Goal: Information Seeking & Learning: Learn about a topic

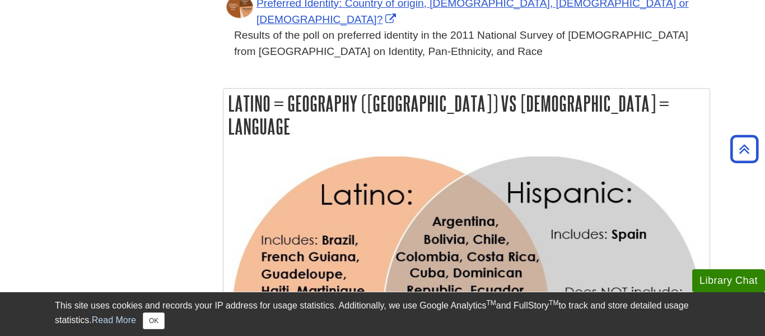
scroll to position [721, 0]
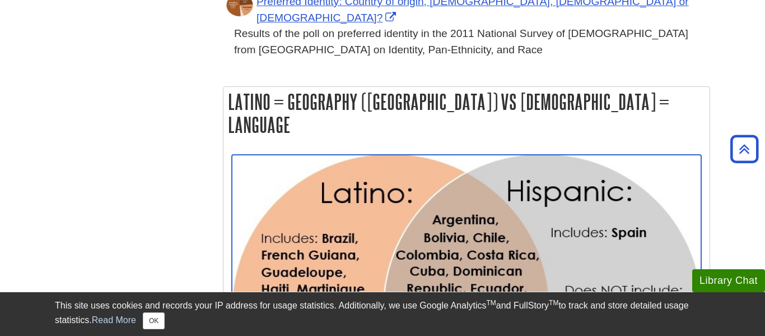
click at [457, 155] on img "Link opens in new window" at bounding box center [466, 309] width 469 height 308
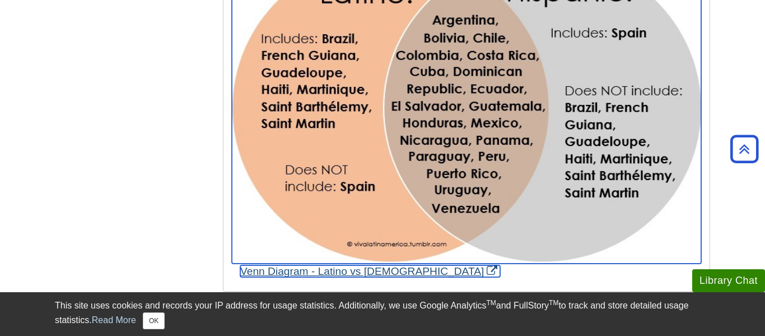
scroll to position [918, 0]
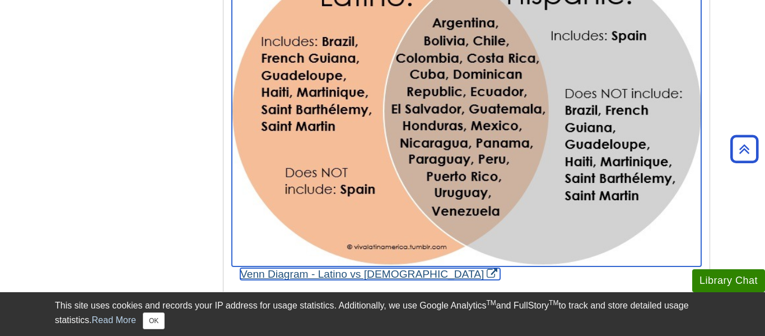
click at [427, 141] on img "Link opens in new window" at bounding box center [466, 112] width 469 height 308
click at [595, 80] on img "Link opens in new window" at bounding box center [466, 112] width 469 height 308
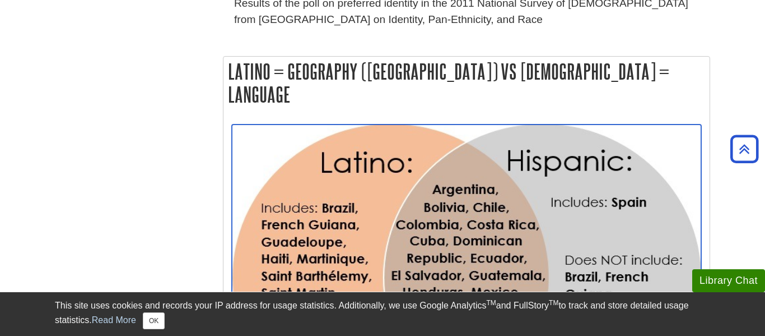
scroll to position [760, 0]
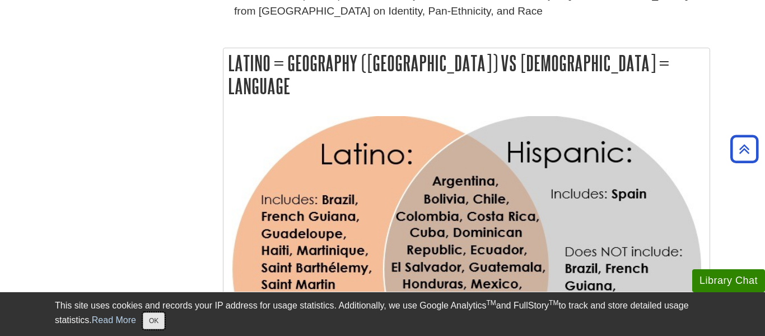
click at [152, 326] on button "OK" at bounding box center [154, 320] width 22 height 17
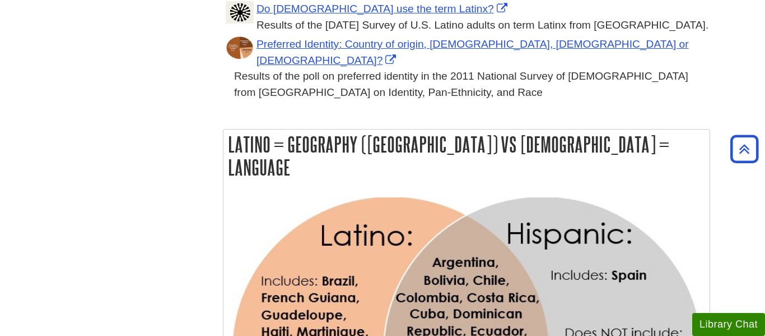
scroll to position [671, 0]
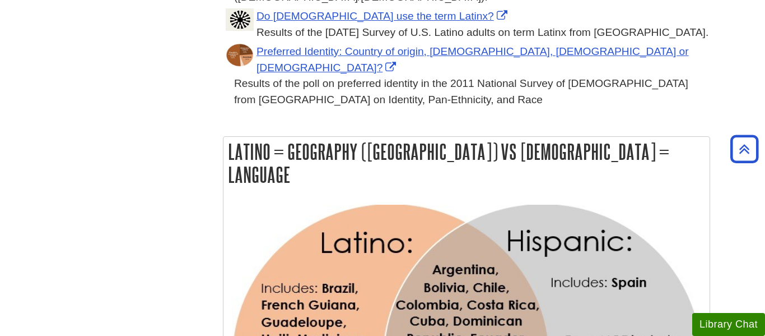
click at [376, 137] on h2 "Latino = Geography ([GEOGRAPHIC_DATA]) vs [DEMOGRAPHIC_DATA] = Language" at bounding box center [467, 163] width 486 height 53
click at [231, 137] on h2 "Latino = Geography ([GEOGRAPHIC_DATA]) vs [DEMOGRAPHIC_DATA] = Language" at bounding box center [467, 163] width 486 height 53
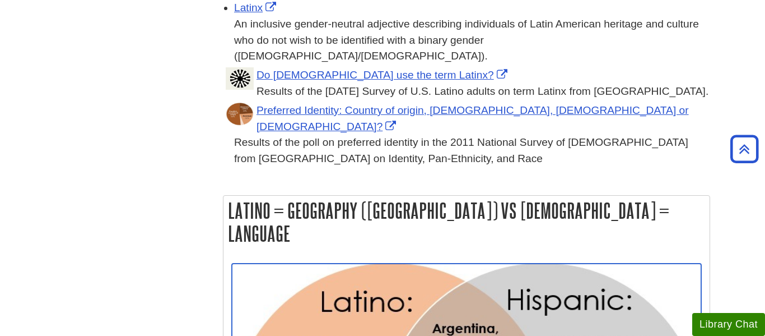
scroll to position [583, 0]
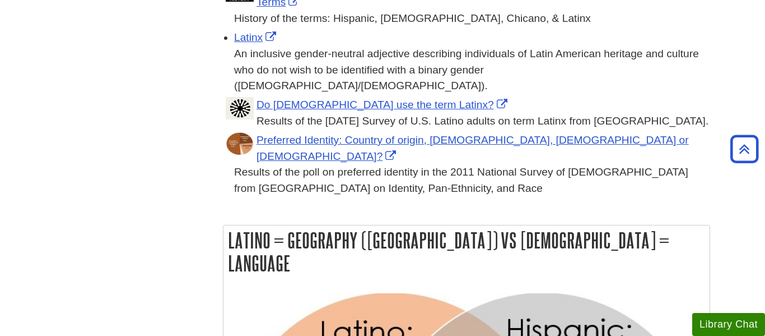
drag, startPoint x: 227, startPoint y: 192, endPoint x: 632, endPoint y: 185, distance: 404.5
click at [632, 225] on h2 "Latino = Geography ([GEOGRAPHIC_DATA]) vs [DEMOGRAPHIC_DATA] = Language" at bounding box center [467, 251] width 486 height 53
copy h2 "Latino = Geography ([GEOGRAPHIC_DATA]) vs [DEMOGRAPHIC_DATA] = Language"
